Goal: Information Seeking & Learning: Learn about a topic

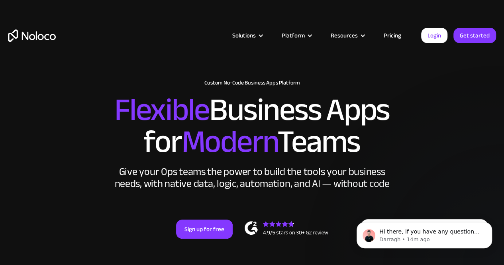
click at [391, 33] on link "Pricing" at bounding box center [392, 35] width 37 height 10
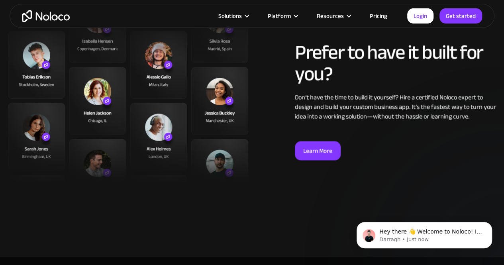
scroll to position [1874, 0]
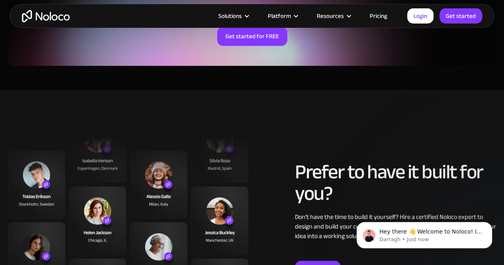
click at [380, 13] on link "Pricing" at bounding box center [378, 16] width 37 height 10
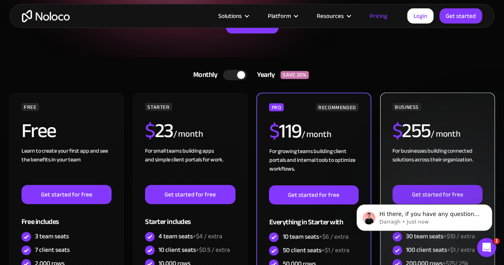
scroll to position [120, 0]
